Goal: Information Seeking & Learning: Understand process/instructions

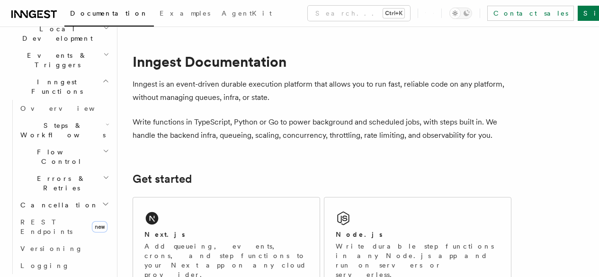
scroll to position [231, 0]
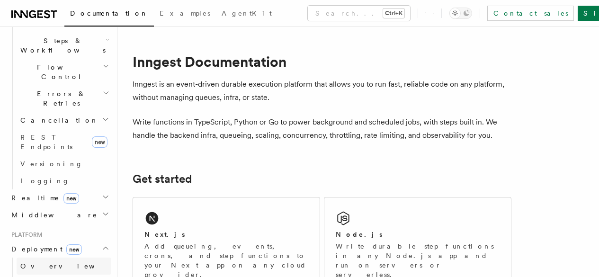
click at [42, 262] on span "Overview" at bounding box center [69, 266] width 98 height 8
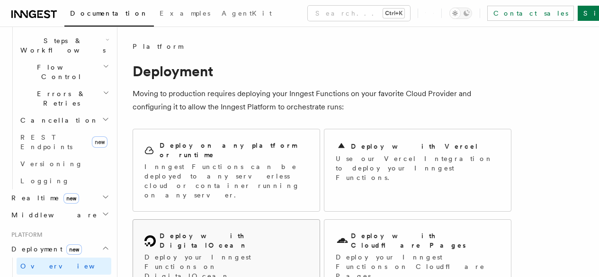
scroll to position [11, 0]
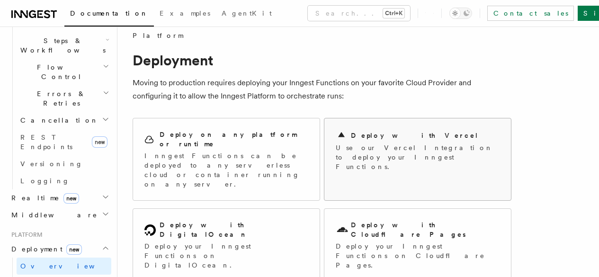
click at [363, 145] on p "Use our Vercel Integration to deploy your Inngest Functions." at bounding box center [418, 157] width 164 height 28
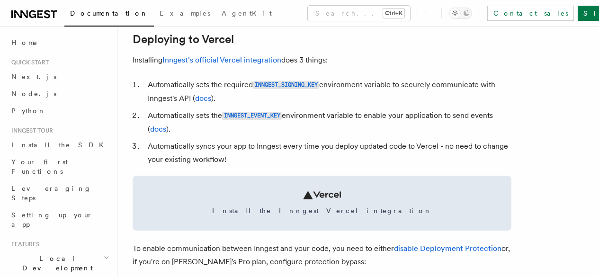
scroll to position [423, 0]
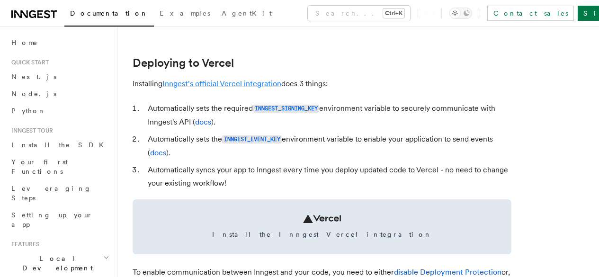
click at [222, 88] on link "Inngest's official Vercel integration" at bounding box center [222, 83] width 119 height 9
